Goal: Task Accomplishment & Management: Manage account settings

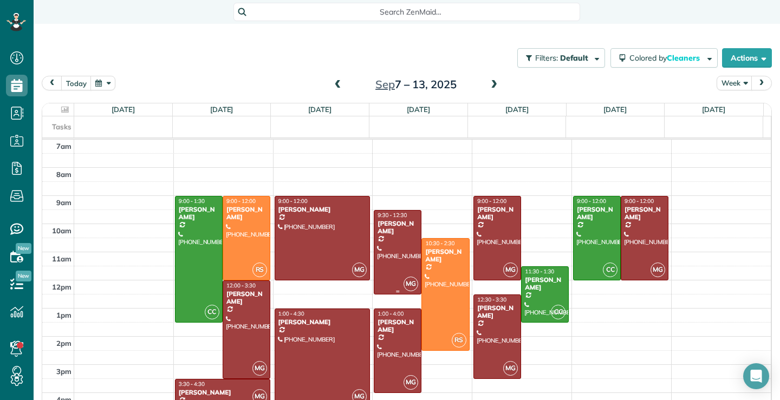
scroll to position [13, 0]
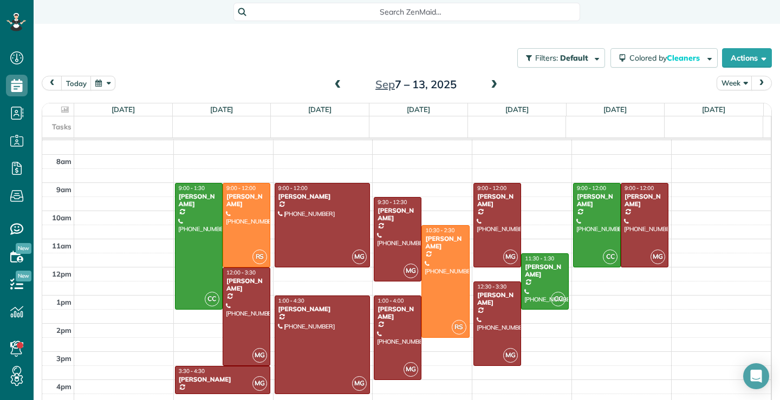
drag, startPoint x: 660, startPoint y: 12, endPoint x: 426, endPoint y: 318, distance: 385.3
click at [658, 12] on div "Search ZenMaid…" at bounding box center [407, 12] width 747 height 18
click at [230, 224] on div at bounding box center [246, 225] width 47 height 83
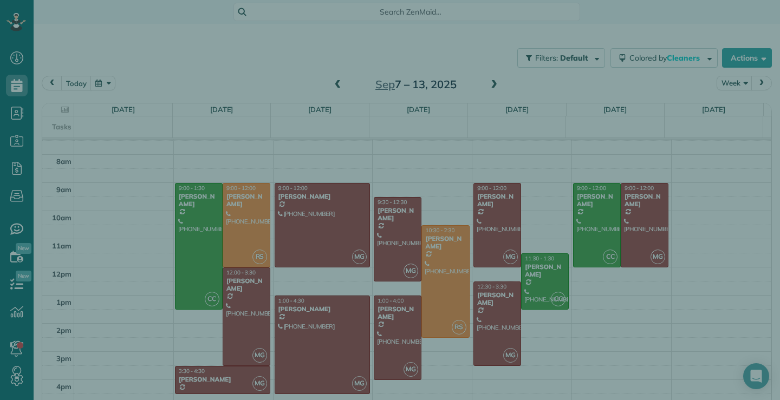
click at [250, 222] on div at bounding box center [390, 200] width 780 height 400
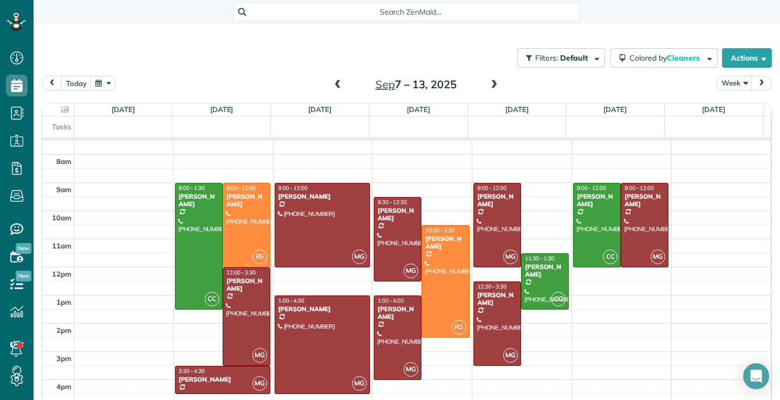
click at [245, 227] on div at bounding box center [246, 225] width 47 height 83
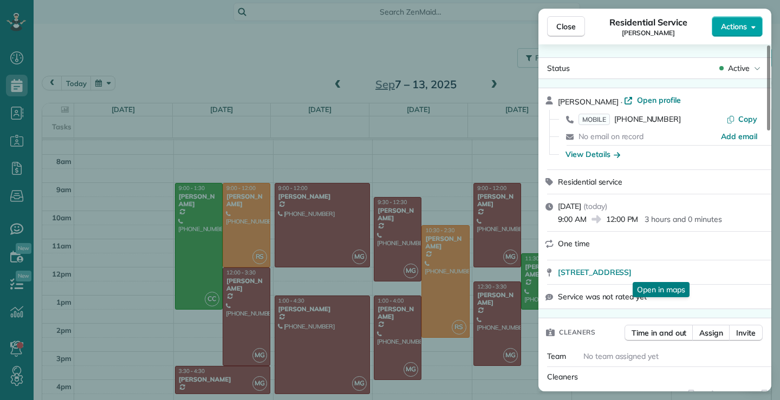
click at [757, 29] on button "Actions" at bounding box center [737, 26] width 51 height 21
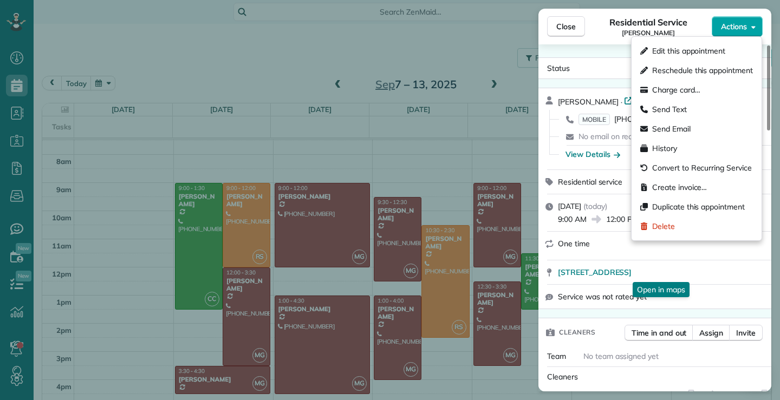
click at [757, 29] on button "Actions" at bounding box center [737, 26] width 51 height 21
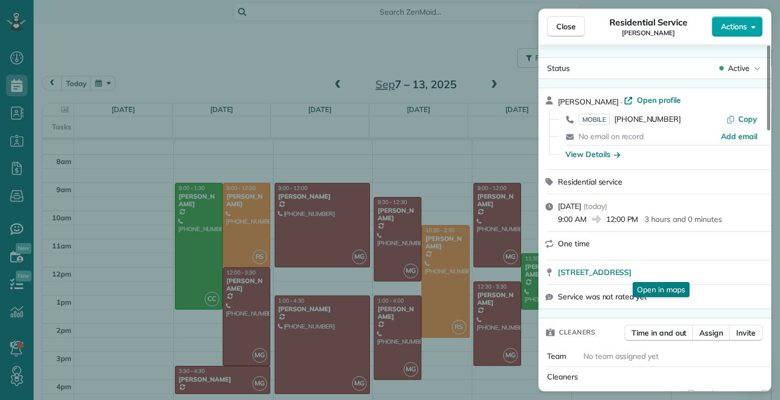
click at [735, 20] on button "Actions" at bounding box center [737, 26] width 51 height 21
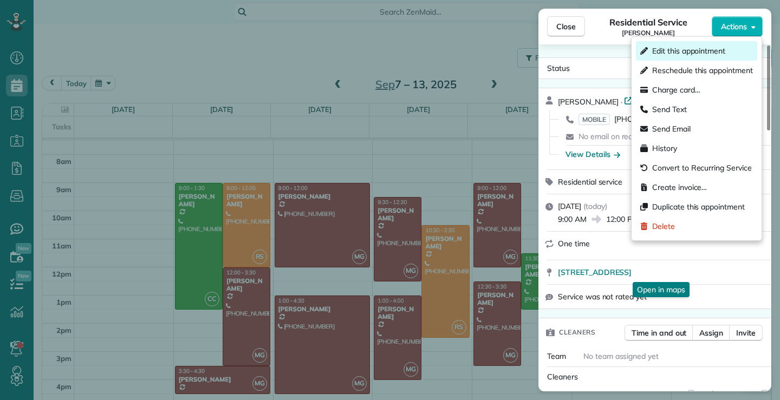
click at [699, 55] on span "Edit this appointment" at bounding box center [688, 51] width 73 height 11
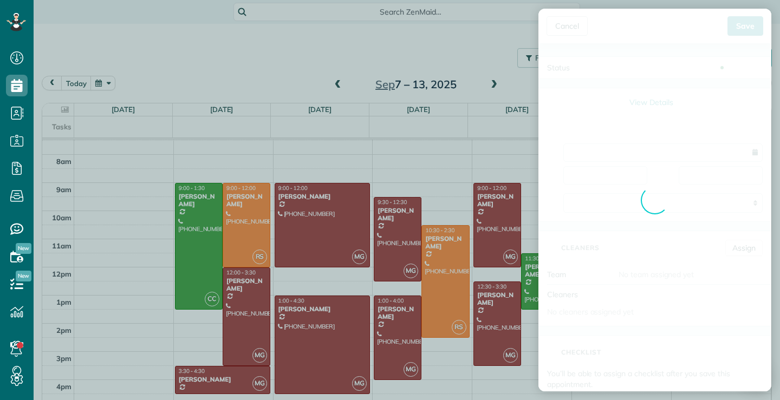
type input "**********"
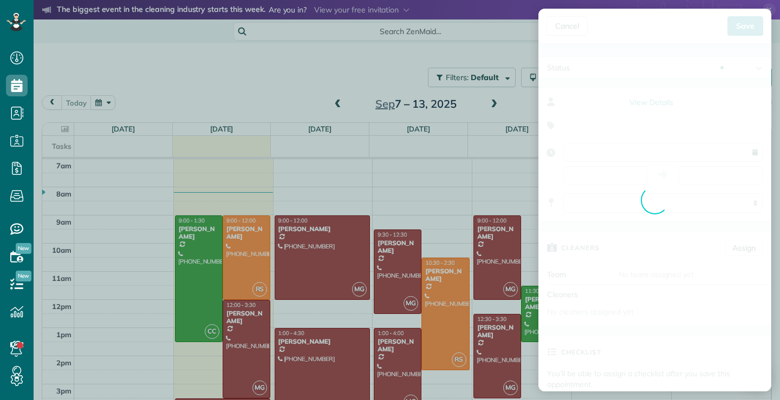
type input "**********"
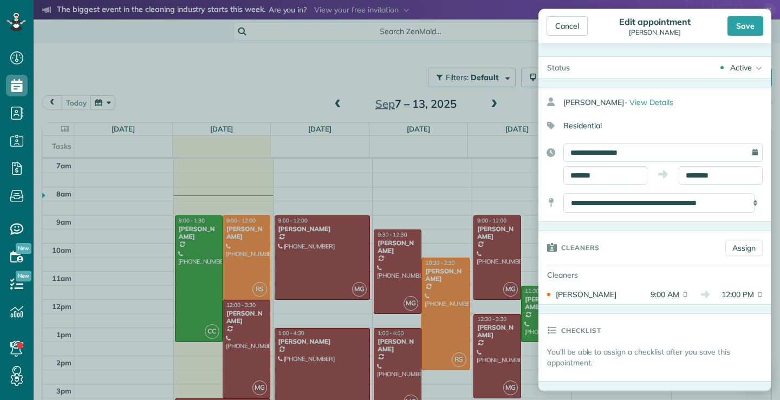
scroll to position [5, 5]
click at [647, 101] on span "View Details" at bounding box center [651, 103] width 44 height 10
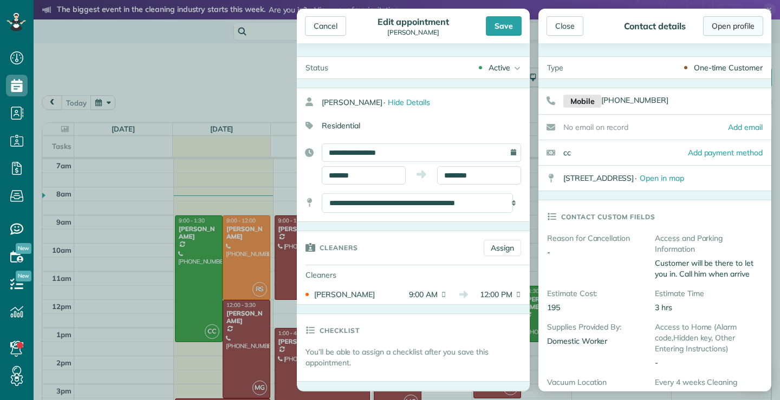
click at [731, 22] on link "Open profile" at bounding box center [733, 26] width 60 height 20
drag, startPoint x: 569, startPoint y: 20, endPoint x: 524, endPoint y: 29, distance: 46.0
click at [569, 20] on div "Close" at bounding box center [565, 26] width 37 height 20
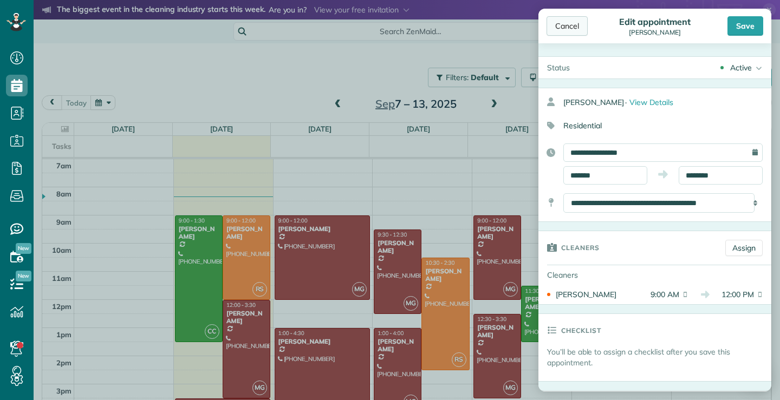
click at [556, 24] on div "Cancel" at bounding box center [567, 26] width 41 height 20
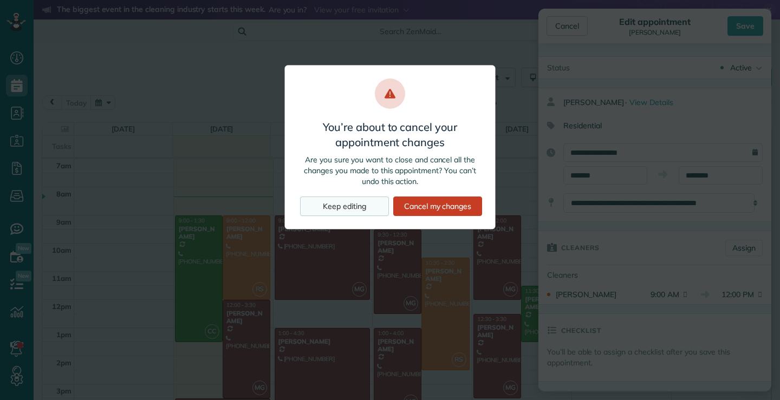
click at [335, 204] on div "Keep editing" at bounding box center [344, 207] width 89 height 20
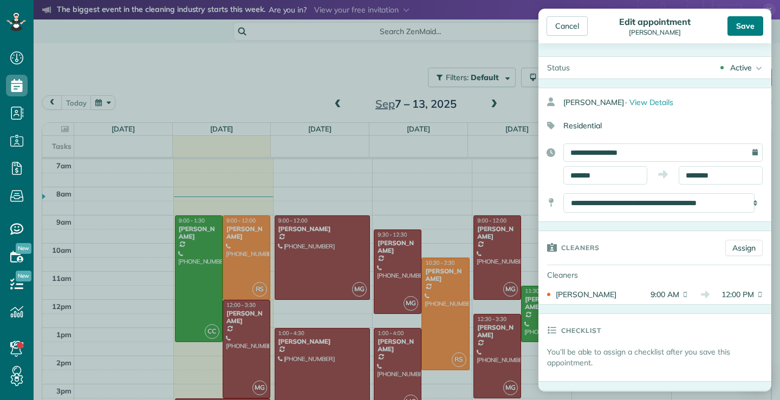
click at [751, 26] on div "Save" at bounding box center [746, 26] width 36 height 20
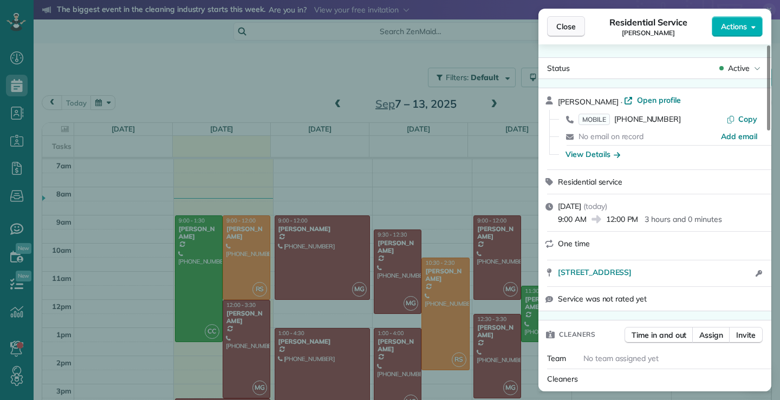
click at [561, 35] on button "Close" at bounding box center [566, 26] width 38 height 21
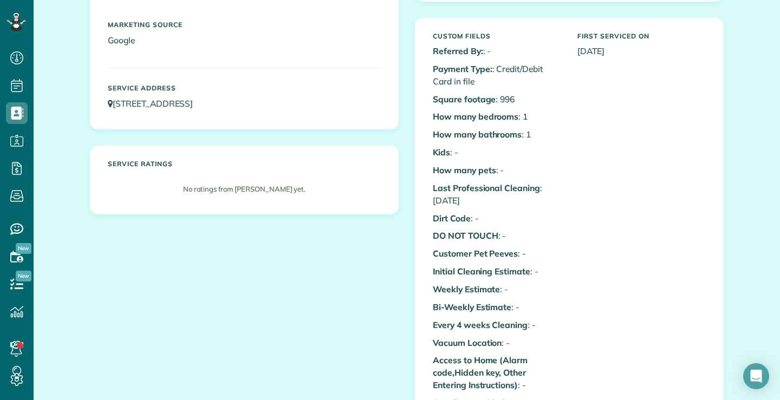
scroll to position [217, 0]
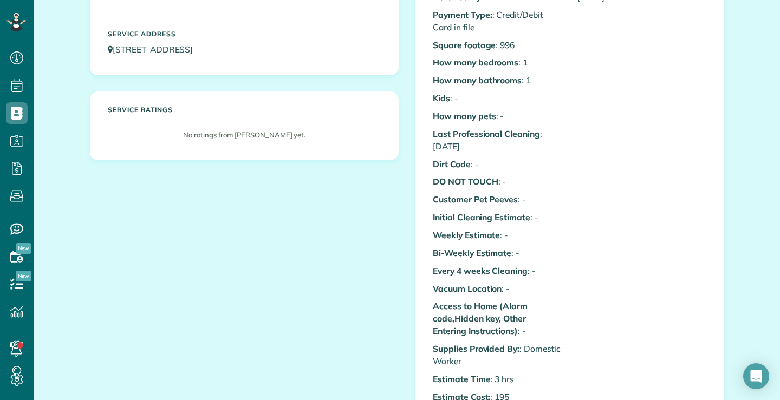
drag, startPoint x: 538, startPoint y: 134, endPoint x: 550, endPoint y: 144, distance: 15.4
click at [550, 144] on p "Last Professional Cleaning : [DATE]" at bounding box center [497, 140] width 128 height 25
drag, startPoint x: 544, startPoint y: 159, endPoint x: 531, endPoint y: 186, distance: 30.0
click at [542, 159] on p "Dirt Code : -" at bounding box center [497, 164] width 128 height 12
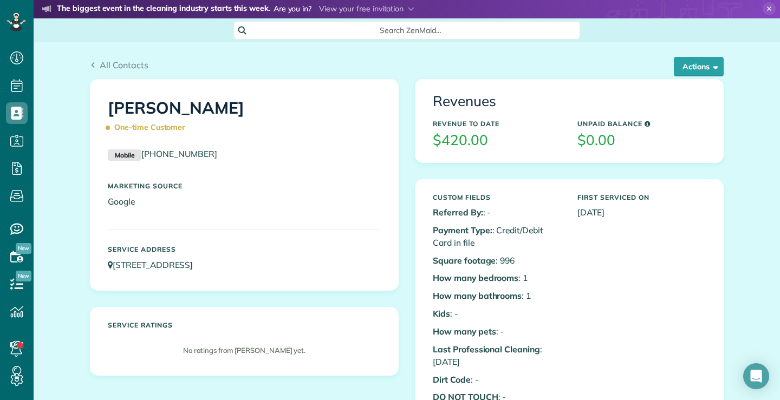
scroll to position [0, 0]
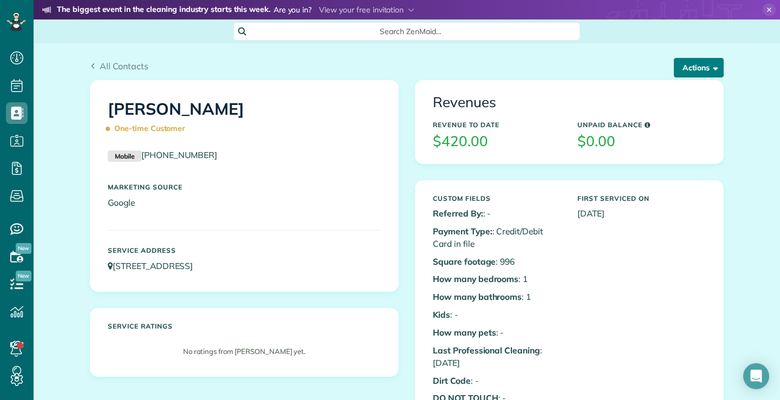
click at [705, 70] on button "Actions" at bounding box center [699, 68] width 50 height 20
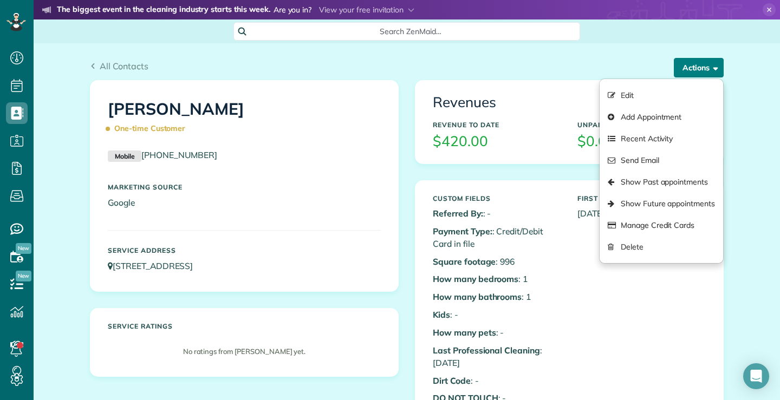
click at [704, 67] on button "Actions" at bounding box center [699, 68] width 50 height 20
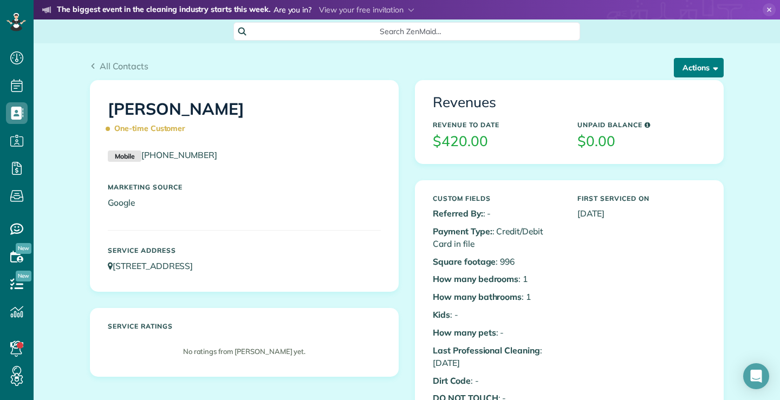
click at [697, 58] on button "Actions" at bounding box center [699, 68] width 50 height 20
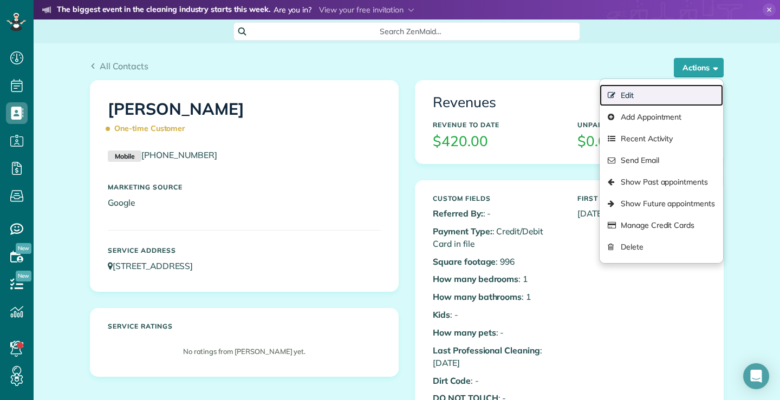
click at [612, 96] on icon at bounding box center [612, 96] width 9 height 9
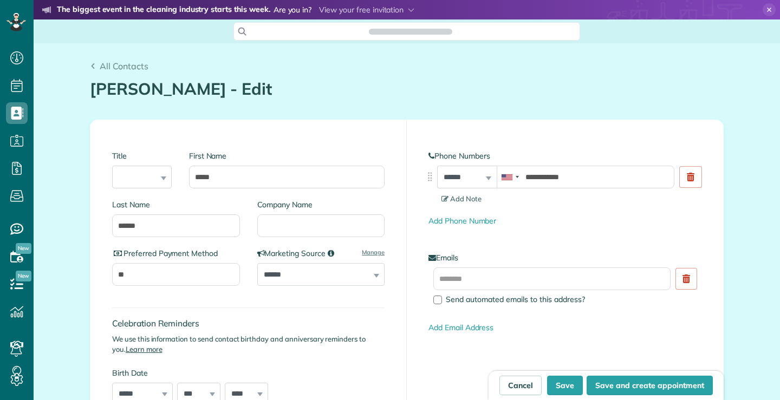
scroll to position [400, 34]
type input "**********"
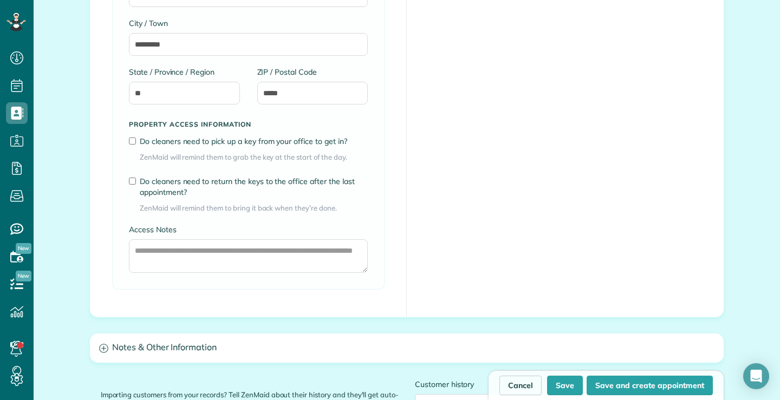
scroll to position [758, 0]
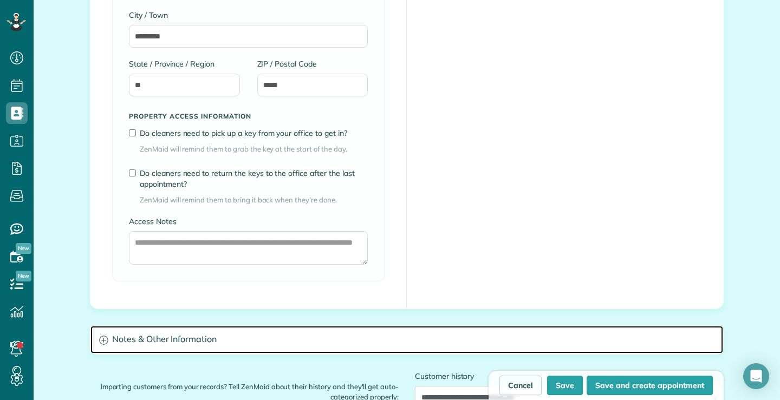
click at [134, 337] on h3 "Notes & Other Information" at bounding box center [406, 340] width 633 height 28
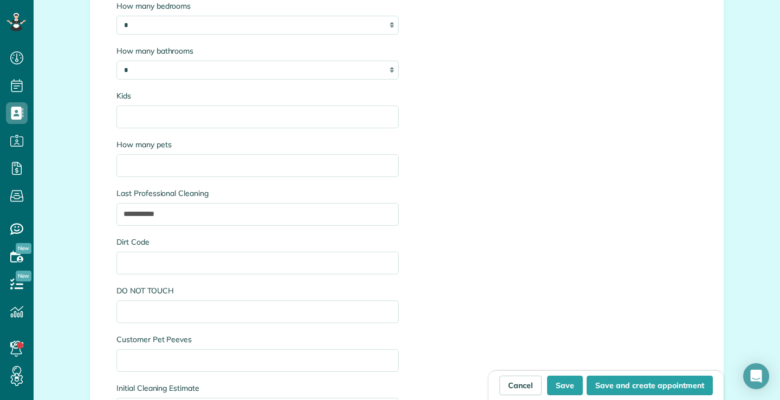
scroll to position [1300, 0]
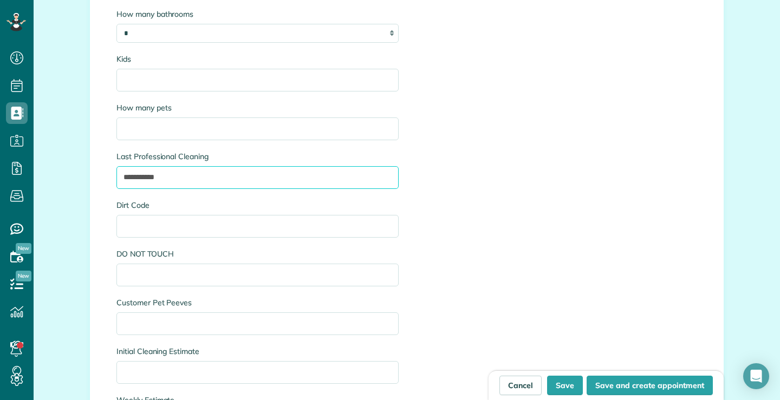
drag, startPoint x: 171, startPoint y: 180, endPoint x: 73, endPoint y: 178, distance: 98.6
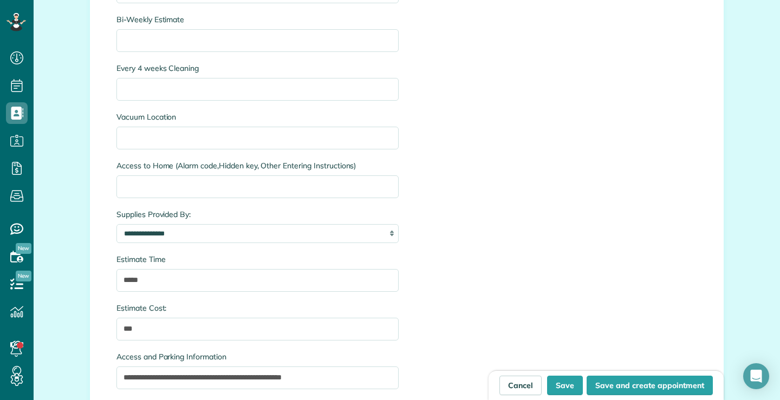
scroll to position [1734, 0]
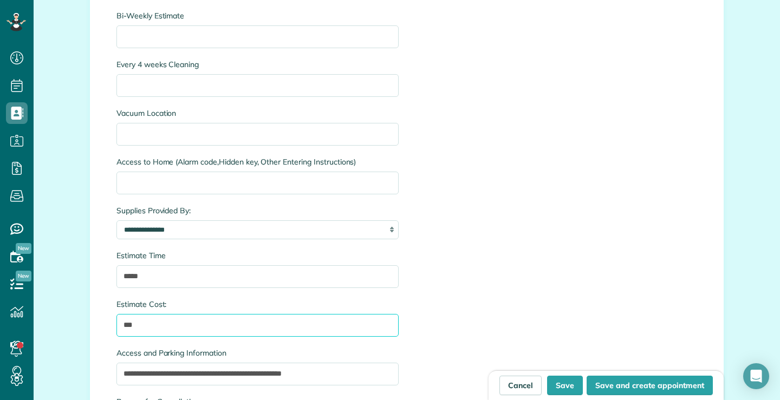
drag, startPoint x: 145, startPoint y: 330, endPoint x: 85, endPoint y: 329, distance: 60.1
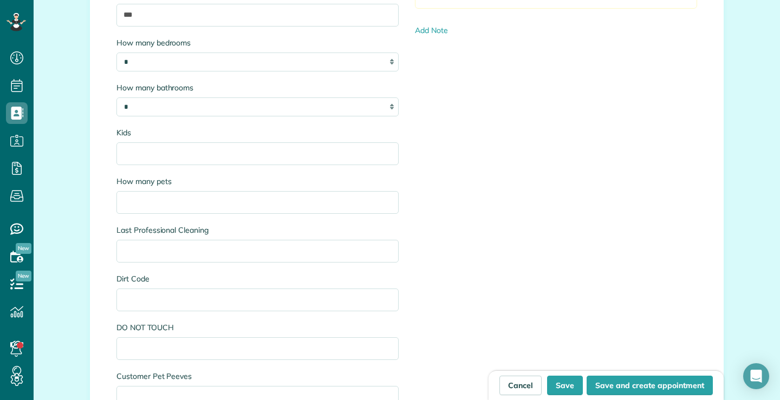
scroll to position [1127, 0]
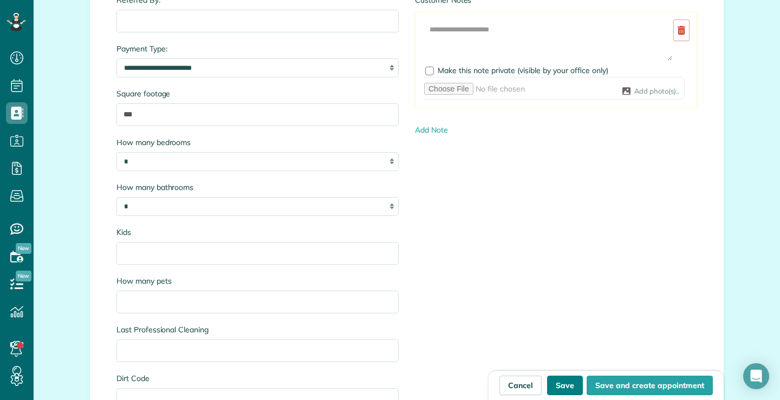
click at [565, 381] on button "Save" at bounding box center [565, 386] width 36 height 20
type input "**********"
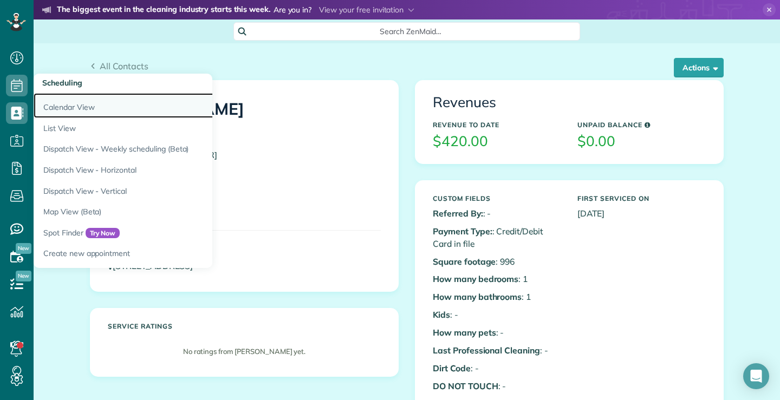
click at [86, 103] on link "Calendar View" at bounding box center [169, 105] width 271 height 25
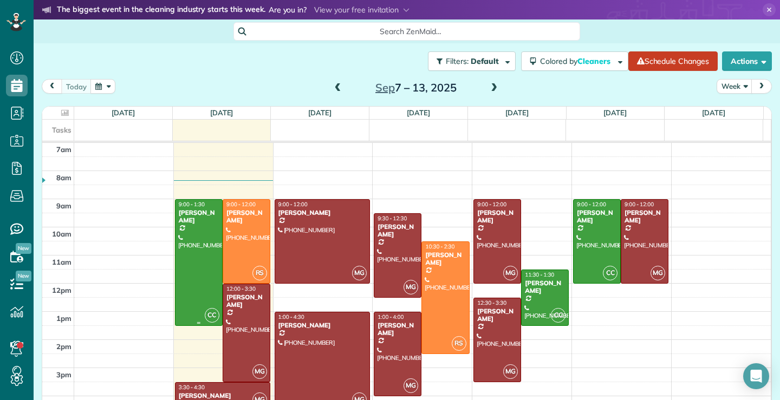
scroll to position [29, 0]
